Goal: Task Accomplishment & Management: Complete application form

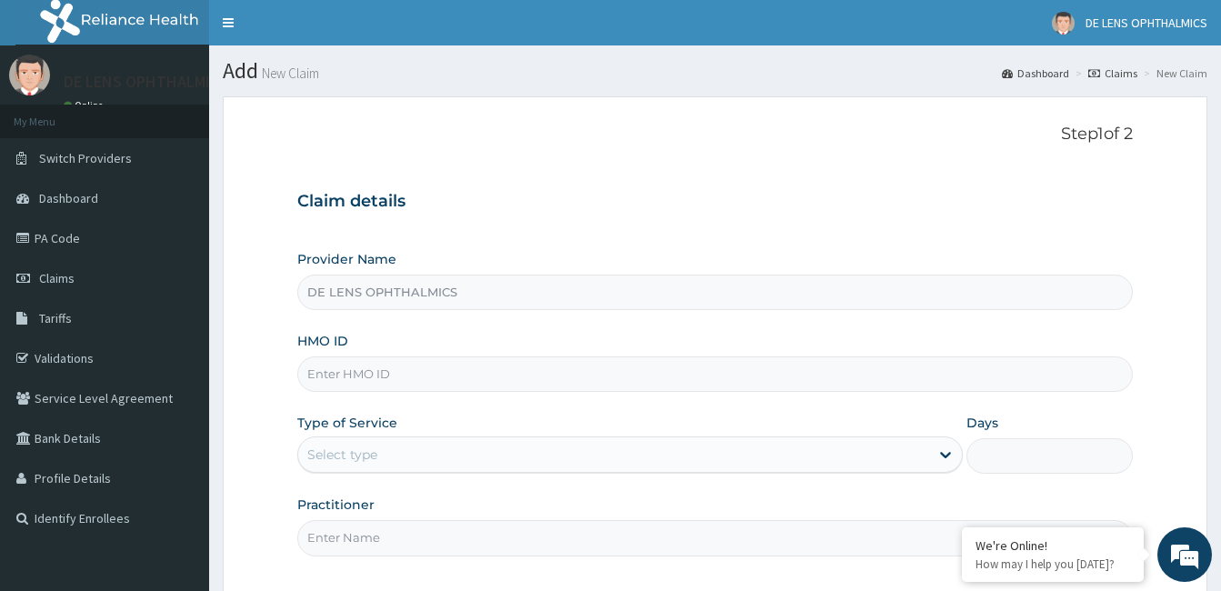
click at [496, 361] on input "HMO ID" at bounding box center [715, 374] width 836 height 35
click at [495, 362] on input "HMO ID" at bounding box center [715, 374] width 836 height 35
click at [508, 378] on input "HMO ID" at bounding box center [715, 374] width 836 height 35
click at [518, 374] on input "HMO ID" at bounding box center [715, 374] width 836 height 35
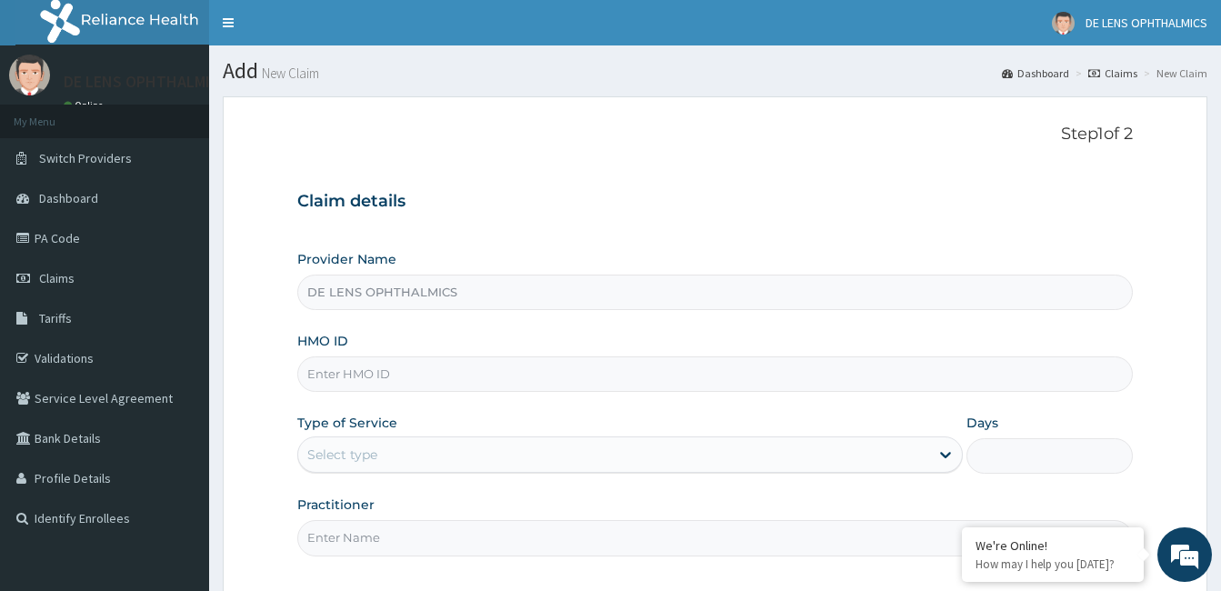
click at [518, 373] on input "HMO ID" at bounding box center [715, 374] width 836 height 35
click at [518, 372] on input "HMO ID" at bounding box center [715, 374] width 836 height 35
type input "p"
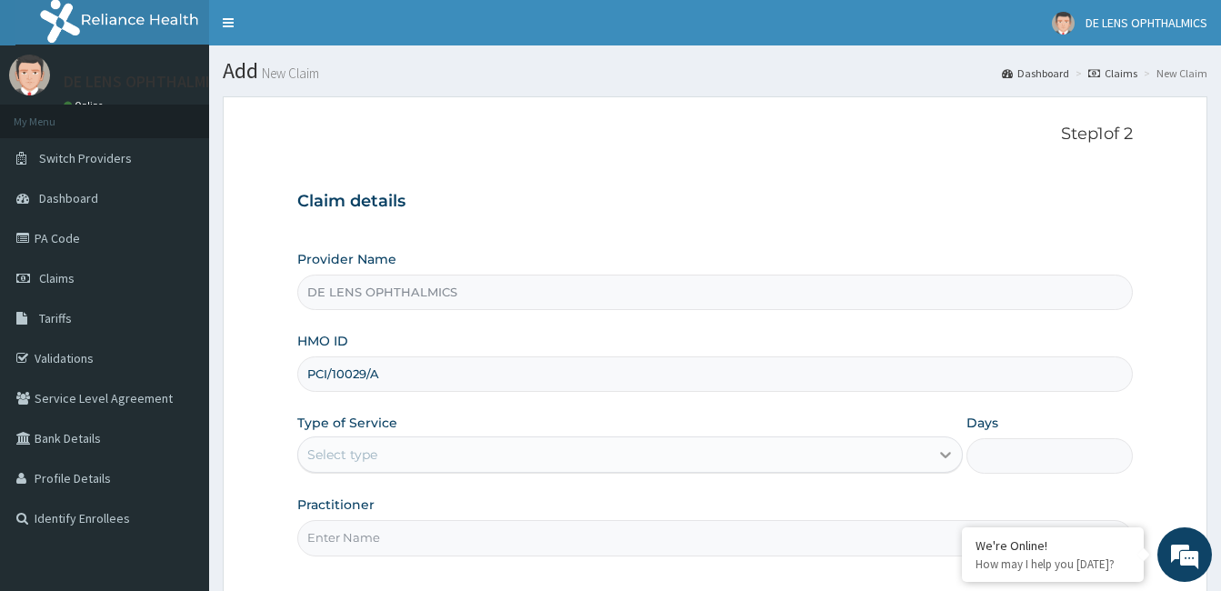
type input "PCI/10029/A"
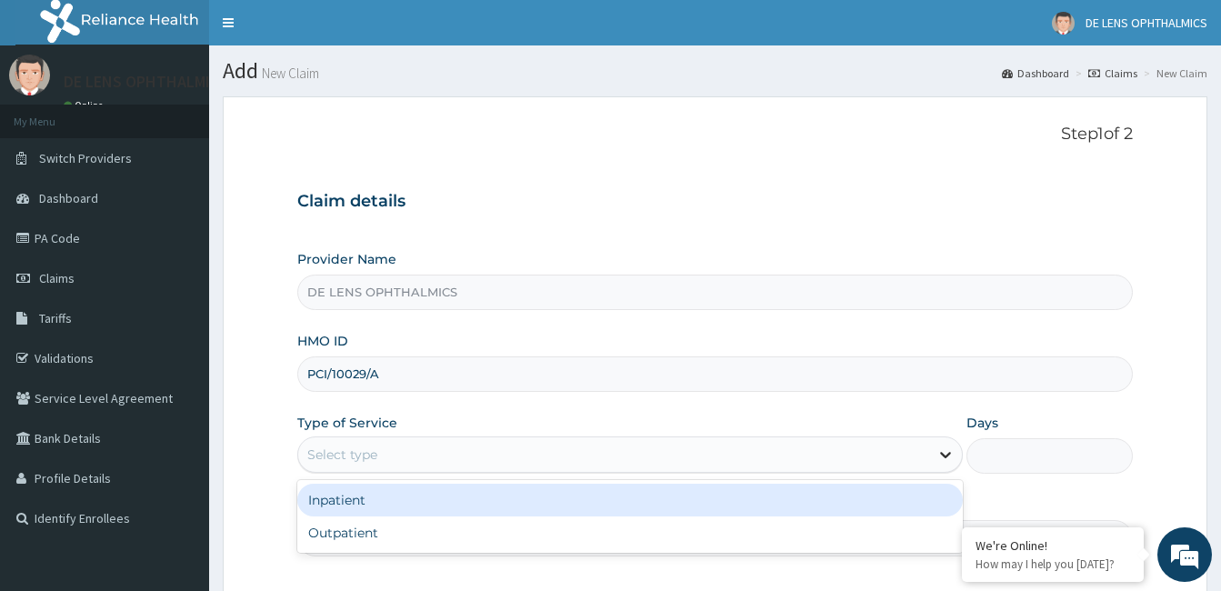
click at [946, 456] on icon at bounding box center [946, 455] width 18 height 18
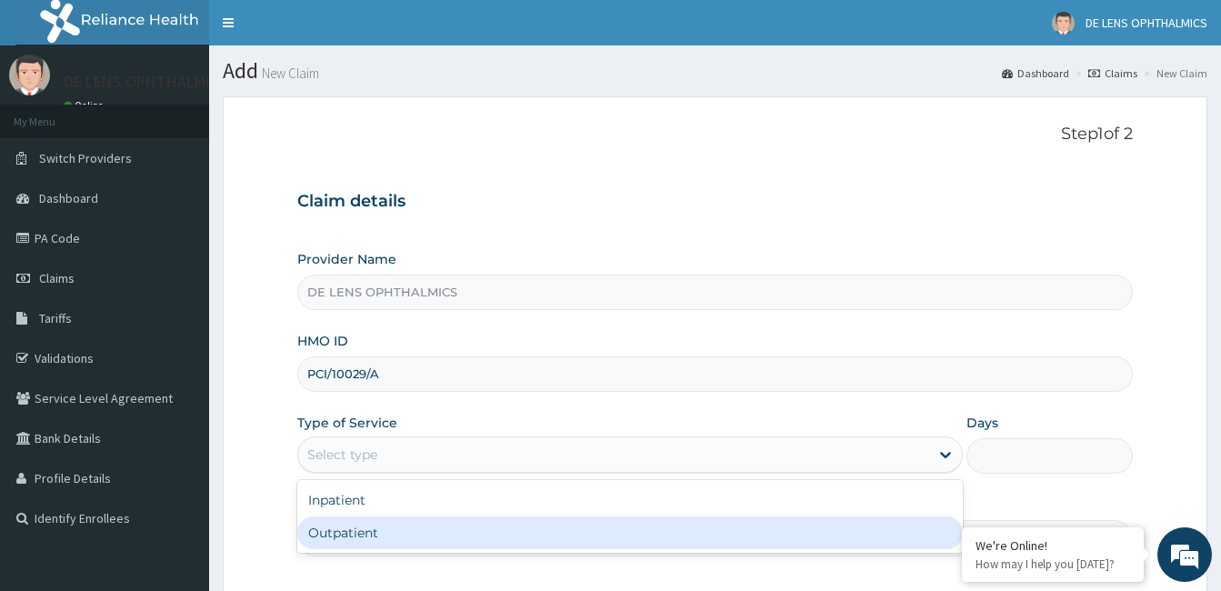
click at [833, 538] on div "Outpatient" at bounding box center [630, 533] width 666 height 33
type input "1"
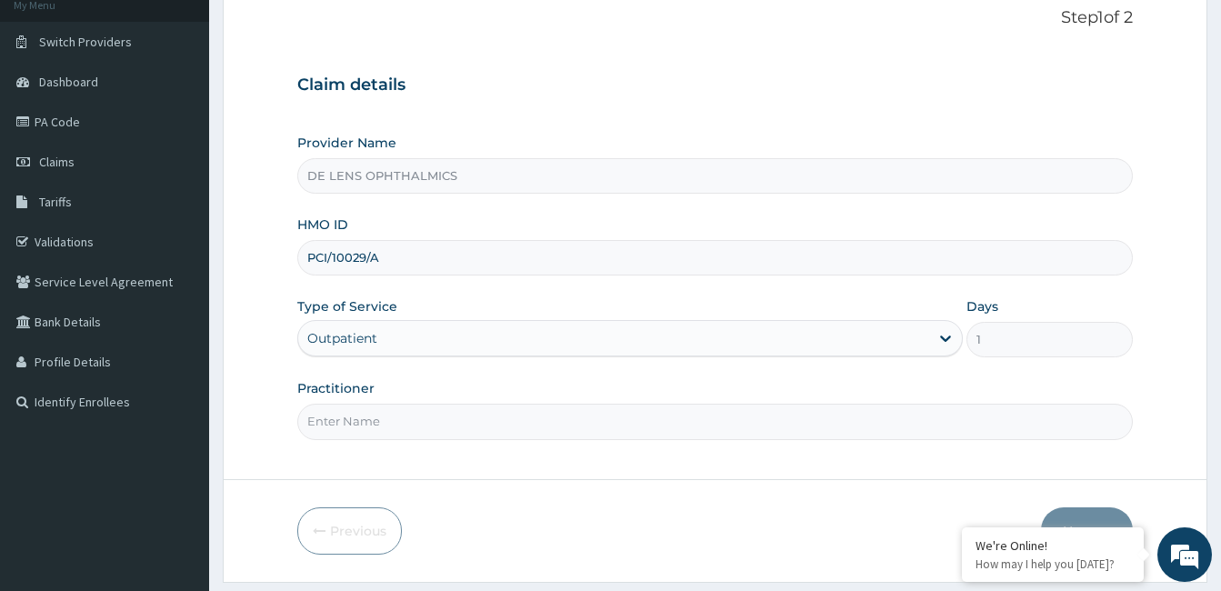
scroll to position [141, 0]
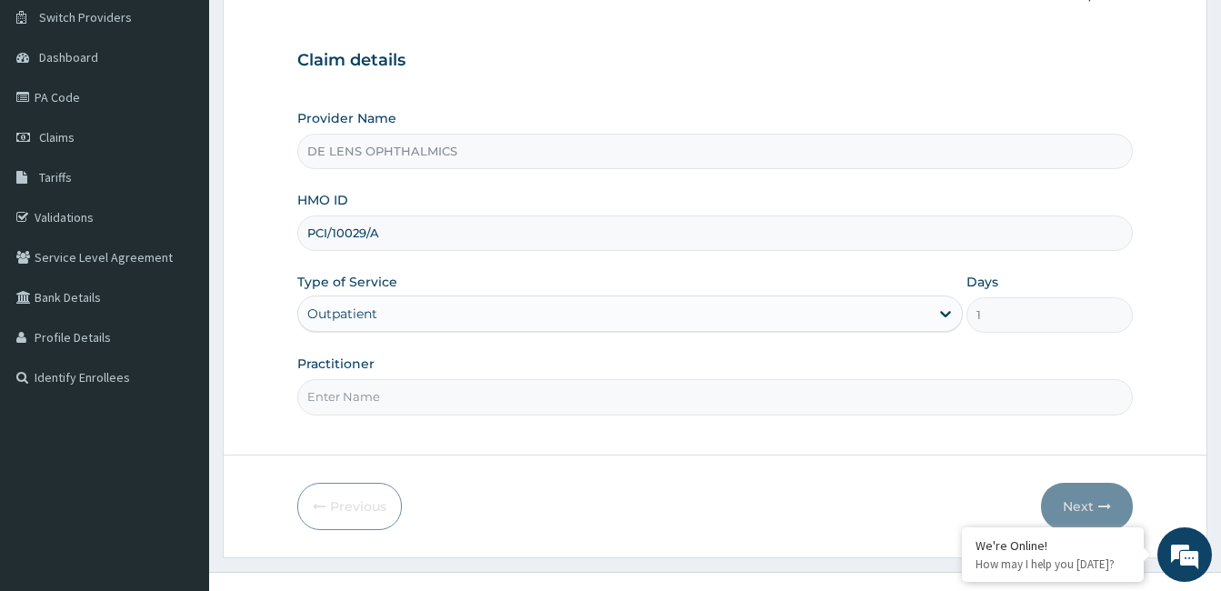
click at [627, 401] on input "Practitioner" at bounding box center [715, 396] width 836 height 35
type input "[PERSON_NAME]"
click at [1089, 506] on button "Next" at bounding box center [1087, 506] width 92 height 47
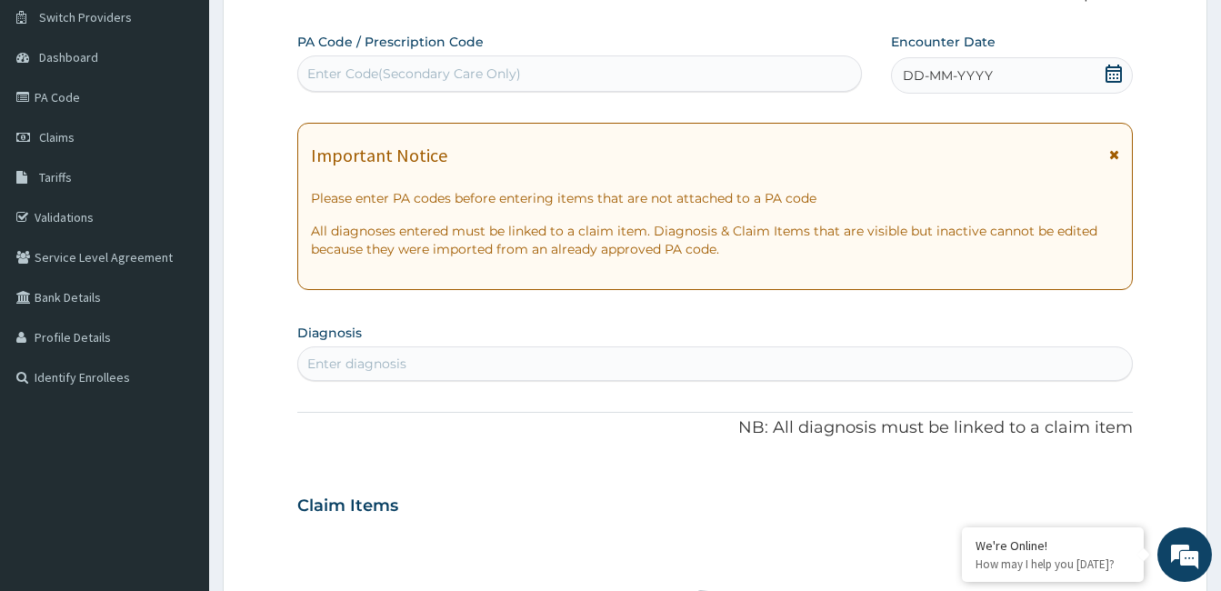
click at [464, 68] on div "Enter Code(Secondary Care Only)" at bounding box center [414, 74] width 214 height 18
type input "PA/E9E0B2"
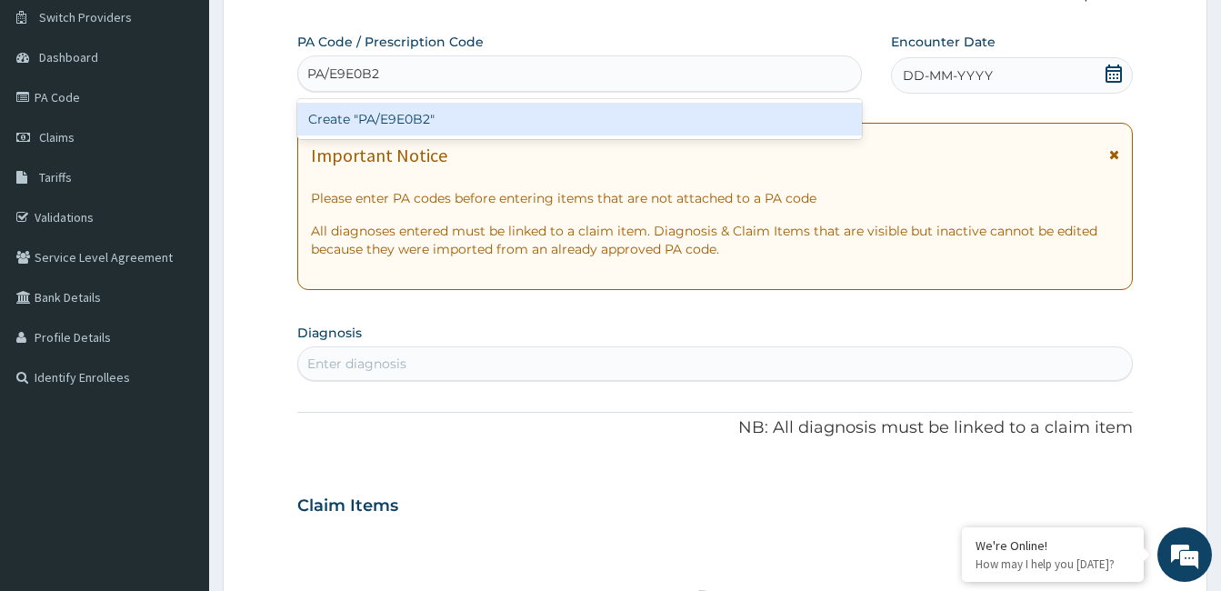
click at [441, 119] on div "Create "PA/E9E0B2"" at bounding box center [579, 119] width 565 height 33
